Goal: Transaction & Acquisition: Book appointment/travel/reservation

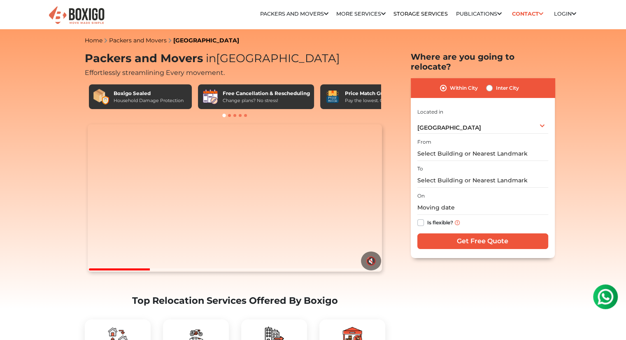
click at [496, 83] on label "Inter City" at bounding box center [507, 88] width 23 height 10
click at [492, 83] on input "Inter City" at bounding box center [489, 87] width 7 height 8
radio input "true"
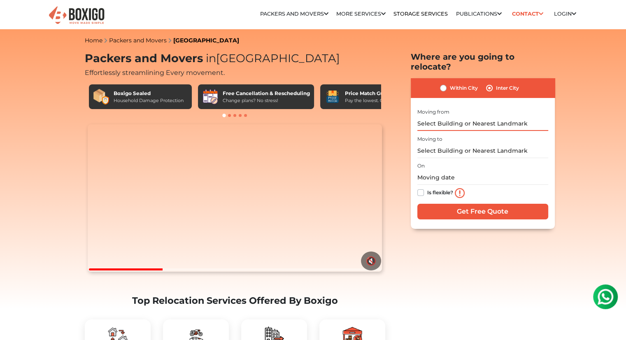
click at [481, 116] on input "text" at bounding box center [482, 123] width 131 height 14
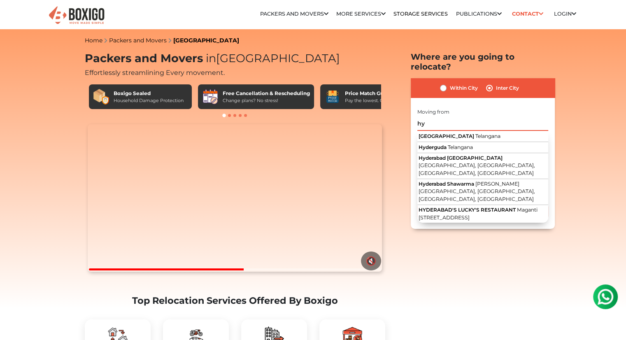
type input "h"
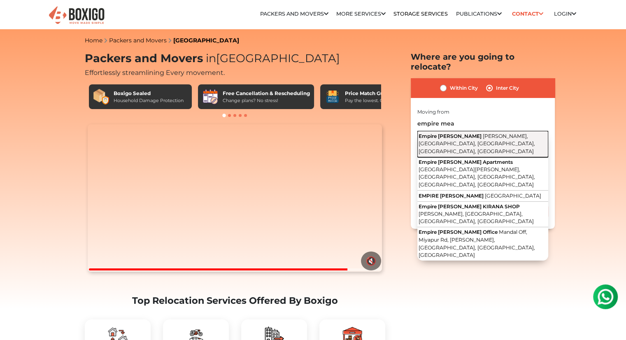
click at [483, 133] on span "Ganesh Nagar, Ameenpur, Miyapur, Hyderabad, Telangana" at bounding box center [477, 143] width 116 height 21
type input "Empire Meadows, Ganesh Nagar, Ameenpur, Miyapur, Hyderabad, Telangana"
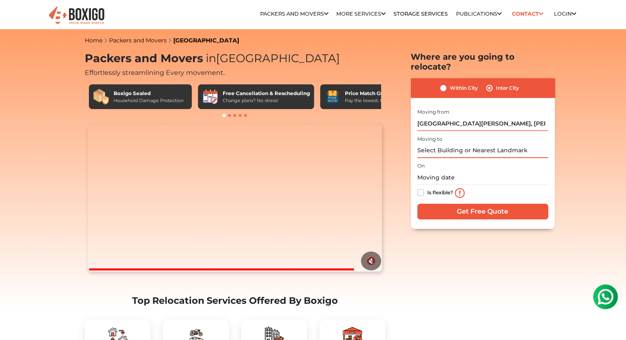
click at [472, 144] on input "text" at bounding box center [482, 151] width 131 height 14
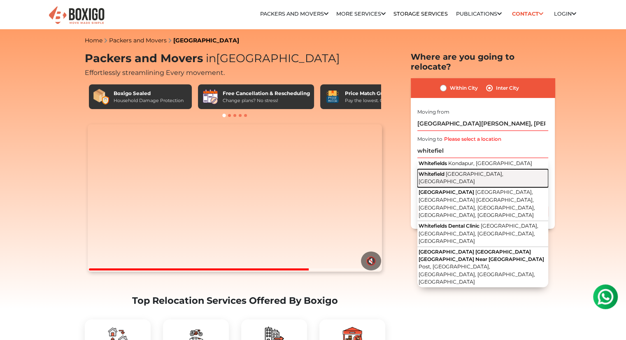
click at [446, 169] on button "Whitefield Bengaluru, Karnataka" at bounding box center [482, 178] width 131 height 19
type input "Whitefield, Bengaluru, Karnataka"
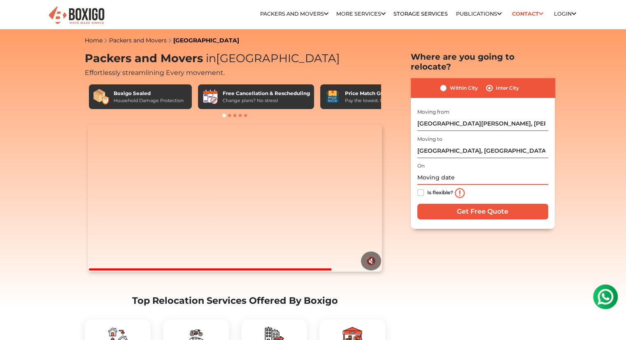
click at [453, 170] on input "text" at bounding box center [482, 177] width 131 height 14
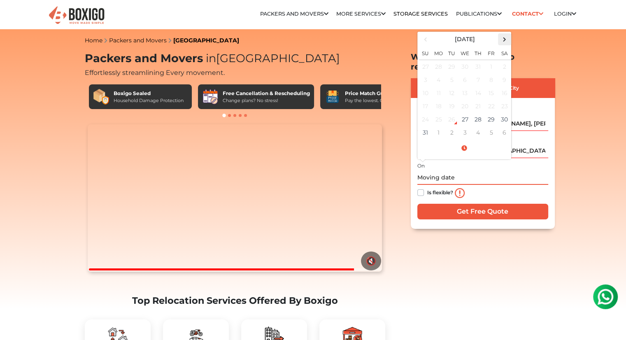
click at [504, 34] on span at bounding box center [504, 39] width 11 height 11
click at [442, 100] on td "22" at bounding box center [438, 106] width 13 height 13
type input "09/22/2025 12:00 AM"
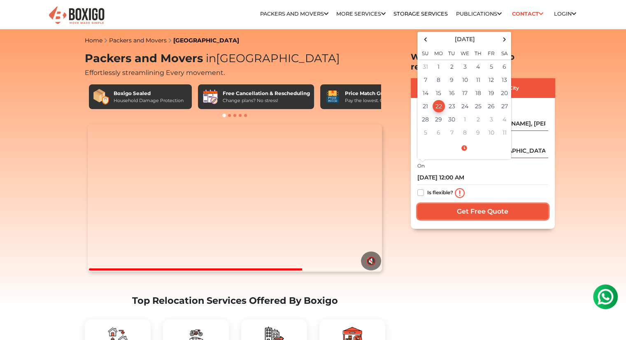
click at [445, 204] on input "Get Free Quote" at bounding box center [482, 212] width 131 height 16
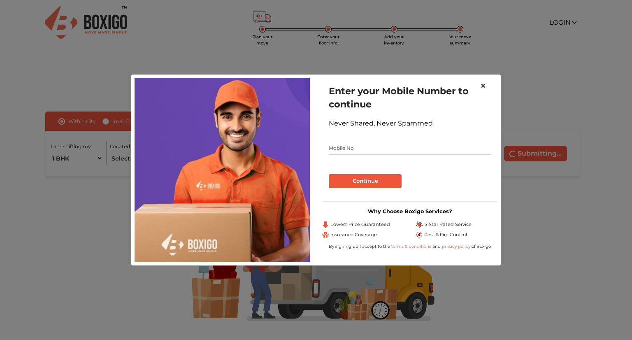
click at [487, 86] on button "×" at bounding box center [483, 85] width 19 height 23
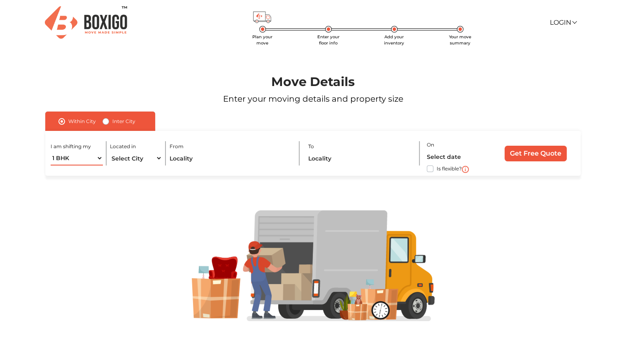
click at [82, 161] on select "1 BHK 2 BHK 3 BHK 3 + BHK FEW ITEMS" at bounding box center [77, 158] width 52 height 14
select select "2 BHK"
click at [51, 151] on select "1 BHK 2 BHK 3 BHK 3 + BHK FEW ITEMS" at bounding box center [77, 158] width 52 height 14
click at [136, 160] on select "Select City Bangalore Bengaluru Bhopal Bhubaneswar Chennai Coimbatore Cuttack D…" at bounding box center [136, 158] width 52 height 14
click at [137, 182] on div at bounding box center [313, 266] width 588 height 180
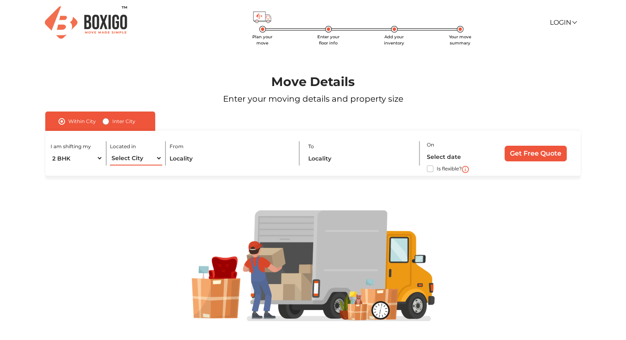
click at [140, 159] on select "Select City Bangalore Bengaluru Bhopal Bhubaneswar Chennai Coimbatore Cuttack D…" at bounding box center [136, 158] width 52 height 14
click at [152, 205] on div at bounding box center [313, 266] width 588 height 180
click at [107, 126] on div "Inter City" at bounding box center [118, 121] width 33 height 10
click at [112, 122] on label "Inter City" at bounding box center [123, 121] width 23 height 10
click at [106, 122] on input "Inter City" at bounding box center [105, 120] width 7 height 8
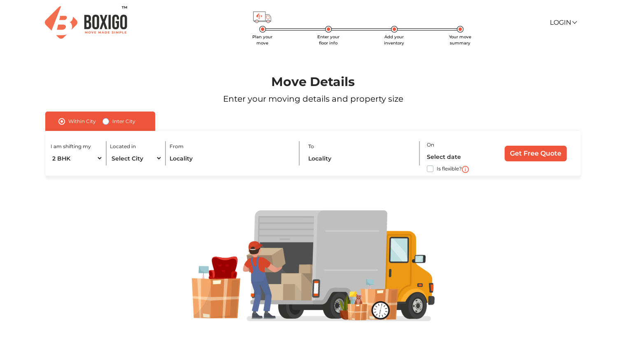
radio input "true"
click at [102, 157] on select "1 BHK 2 BHK 3 BHK 3 + BHK FEW ITEMS" at bounding box center [84, 158] width 66 height 14
select select "2 BHK"
click at [51, 151] on select "1 BHK 2 BHK 3 BHK 3 + BHK FEW ITEMS" at bounding box center [84, 158] width 66 height 14
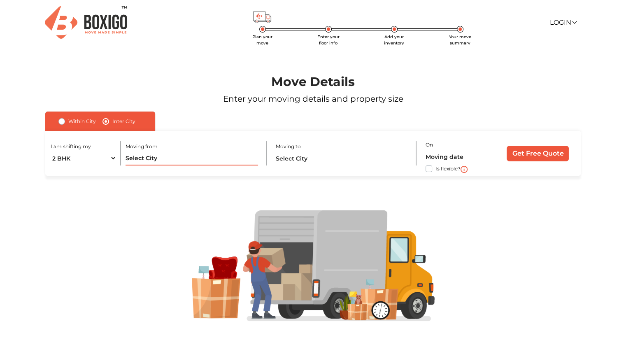
click at [151, 159] on input "text" at bounding box center [192, 158] width 133 height 14
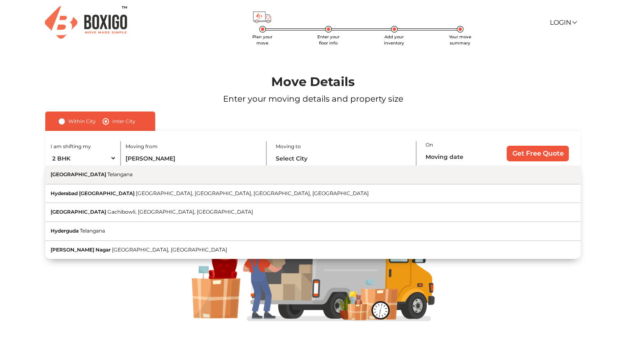
click at [166, 177] on button "Hyderabad Telangana" at bounding box center [312, 174] width 535 height 19
type input "Hyderabad, Telangana"
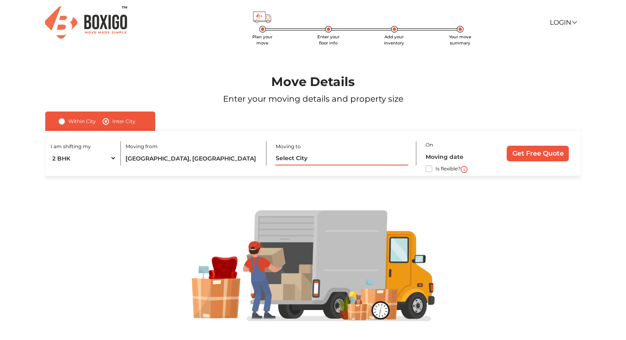
click at [316, 161] on input "text" at bounding box center [341, 158] width 133 height 14
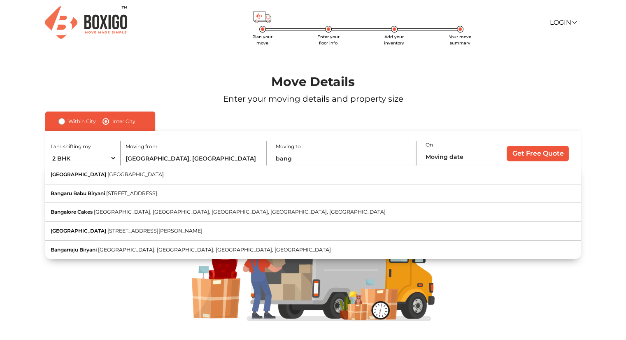
click at [279, 175] on button "Bangalore Karnataka" at bounding box center [312, 174] width 535 height 19
type input "Bangalore, Karnataka"
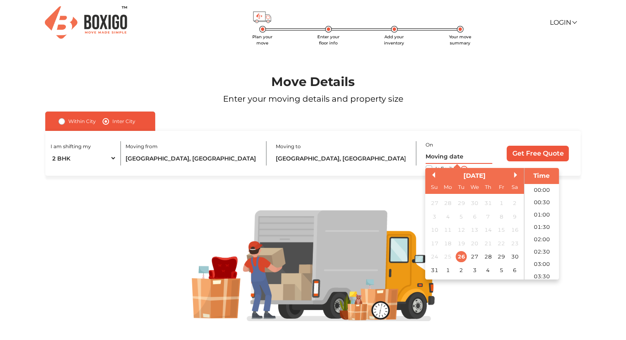
click at [429, 158] on input "text" at bounding box center [459, 156] width 67 height 14
click at [514, 176] on div "Previous Month Next Month August 2025 Su Mo Tu We Th Fr Sa 27 28 29 30 31 1 2 3…" at bounding box center [492, 224] width 134 height 112
click at [514, 176] on button "Next Month" at bounding box center [517, 175] width 6 height 6
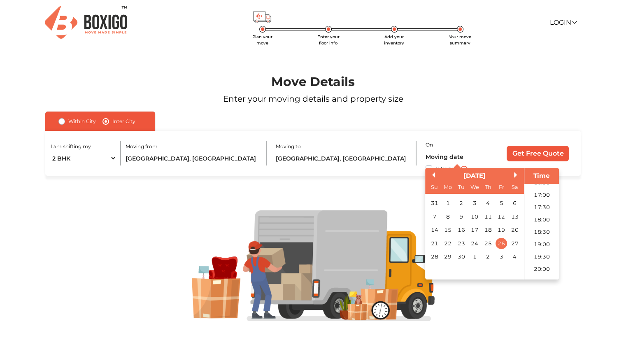
click at [484, 142] on div "On Previous Month Next Month September 2025 Su Mo Tu We Th Fr Sa 31 1 2 3 4 5 6…" at bounding box center [461, 154] width 70 height 28
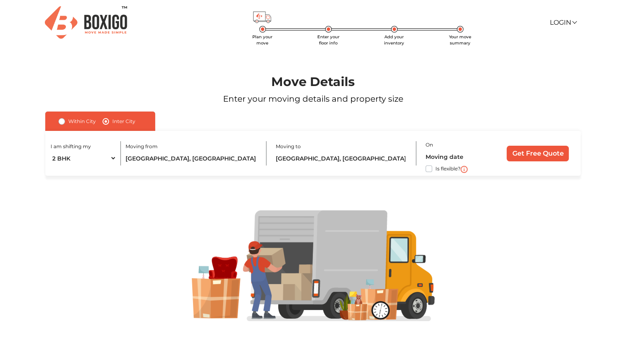
click at [419, 172] on div "I am shifting my 1 BHK 2 BHK 3 BHK 3 + BHK FEW ITEMS Moving from Hyderabad, Tel…" at bounding box center [312, 153] width 535 height 45
click at [435, 171] on label "Is flexible?" at bounding box center [447, 168] width 25 height 9
click at [52, 171] on input "Is flexible?" at bounding box center [48, 168] width 7 height 8
checkbox input "true"
click at [526, 157] on input "Get Free Quote" at bounding box center [538, 154] width 62 height 16
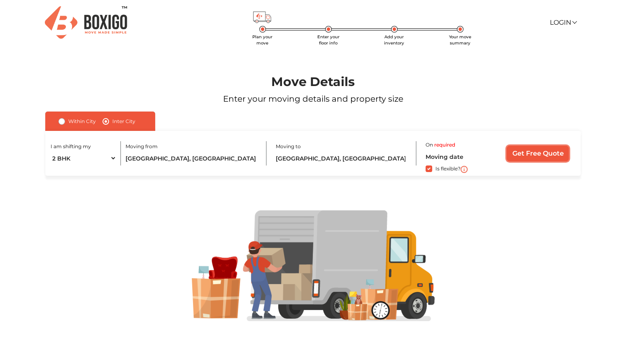
scroll to position [16, 0]
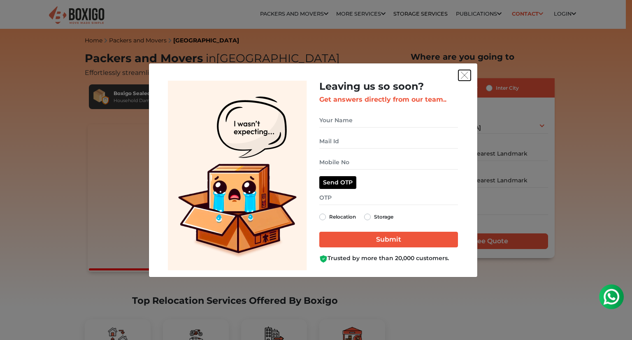
click at [467, 70] on button "get free quote dialog" at bounding box center [464, 75] width 12 height 11
